Goal: Check status: Check status

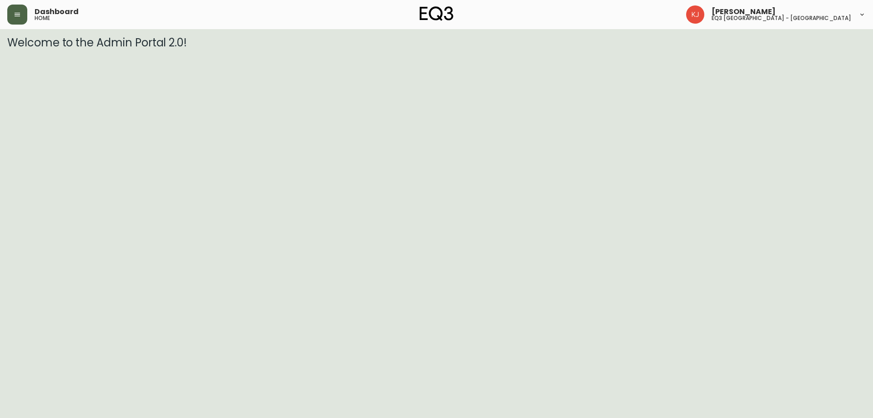
click at [15, 11] on icon "button" at bounding box center [17, 14] width 7 height 7
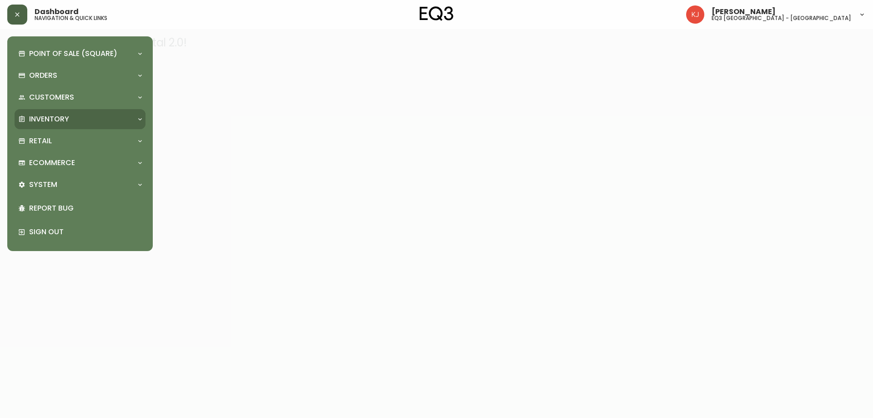
click at [74, 121] on div "Inventory" at bounding box center [75, 119] width 115 height 10
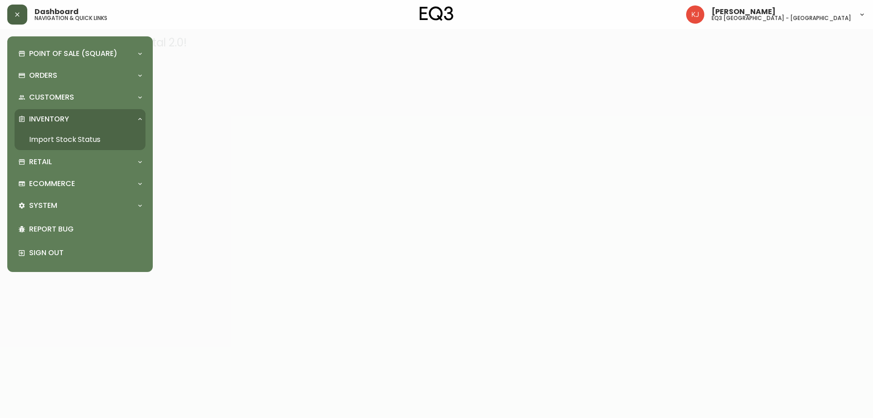
click at [65, 136] on link "Import Stock Status" at bounding box center [80, 139] width 131 height 21
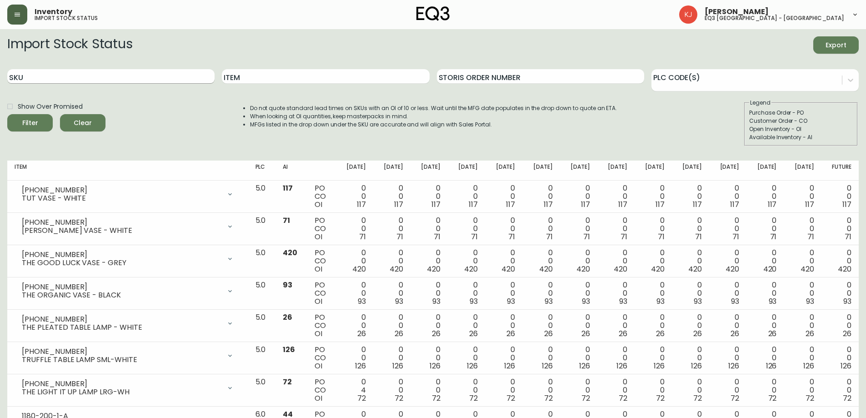
click at [175, 81] on input "SKU" at bounding box center [110, 76] width 207 height 15
paste input "[PHONE_NUMBER]"
type input "[PHONE_NUMBER]"
click at [7, 114] on button "Filter" at bounding box center [29, 122] width 45 height 17
